Goal: Navigation & Orientation: Go to known website

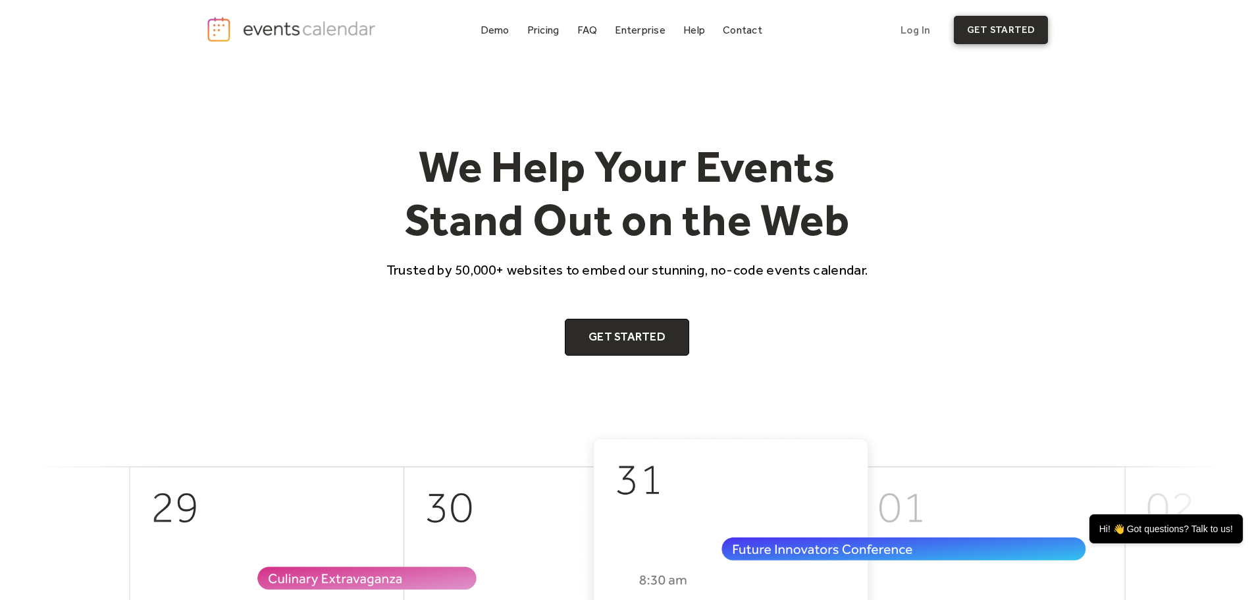
click at [1017, 33] on link "get started" at bounding box center [1001, 30] width 94 height 28
click at [256, 24] on img "home" at bounding box center [293, 29] width 174 height 27
